Goal: Navigation & Orientation: Find specific page/section

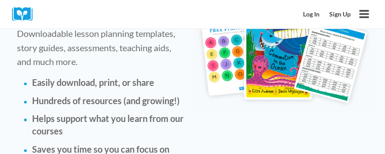
scroll to position [2492, 0]
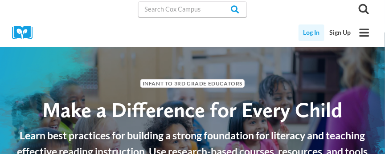
click at [314, 33] on link "Log In" at bounding box center [311, 32] width 26 height 16
